Goal: Check status: Check status

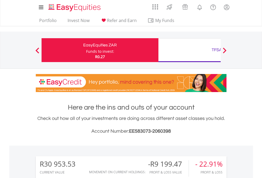
scroll to position [51, 83]
click at [86, 50] on div "Funds to invest:" at bounding box center [100, 51] width 28 height 5
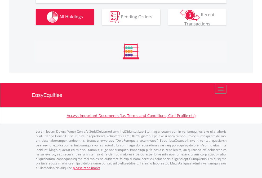
scroll to position [620, 0]
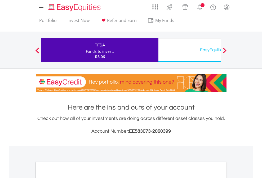
scroll to position [318, 0]
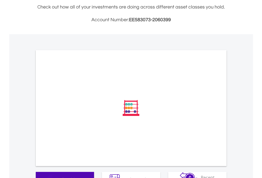
click at [59, 176] on span "All Holdings" at bounding box center [71, 179] width 24 height 6
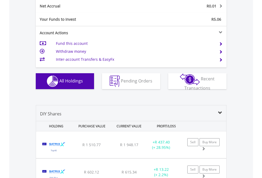
scroll to position [599, 0]
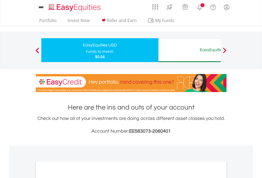
scroll to position [318, 0]
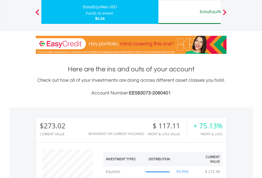
scroll to position [51, 83]
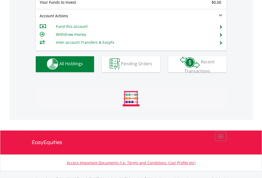
scroll to position [524, 0]
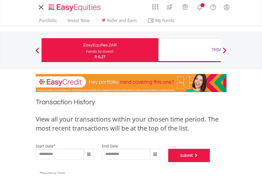
click at [210, 162] on button "Submit" at bounding box center [189, 154] width 42 height 13
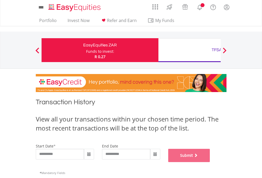
scroll to position [215, 0]
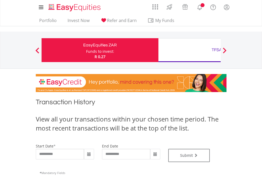
click at [189, 50] on div "TFSA" at bounding box center [216, 49] width 110 height 7
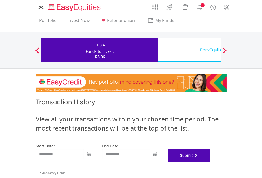
click at [210, 162] on button "Submit" at bounding box center [189, 154] width 42 height 13
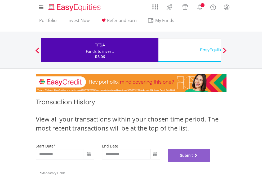
scroll to position [215, 0]
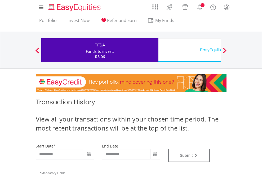
click at [189, 50] on div "EasyEquities USD" at bounding box center [216, 49] width 110 height 7
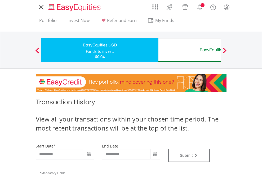
type input "**********"
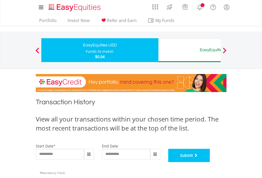
click at [210, 162] on button "Submit" at bounding box center [189, 154] width 42 height 13
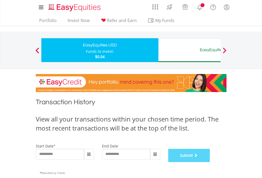
scroll to position [215, 0]
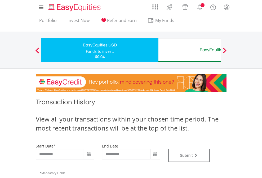
click at [189, 50] on div "EasyEquities AUD" at bounding box center [216, 49] width 110 height 7
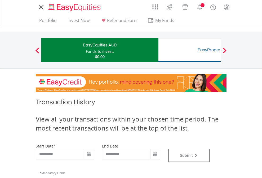
type input "**********"
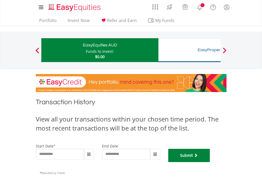
click at [210, 162] on button "Submit" at bounding box center [189, 154] width 42 height 13
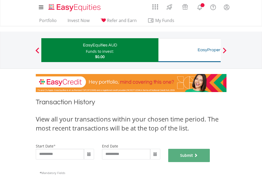
scroll to position [215, 0]
